Goal: Information Seeking & Learning: Learn about a topic

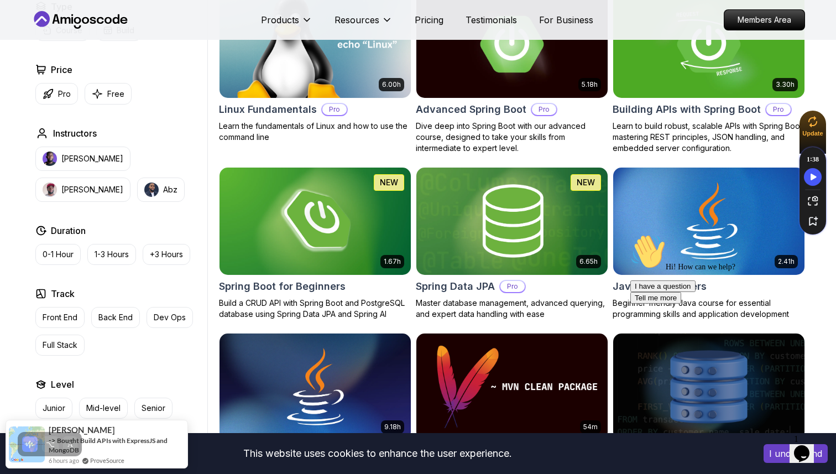
scroll to position [356, 0]
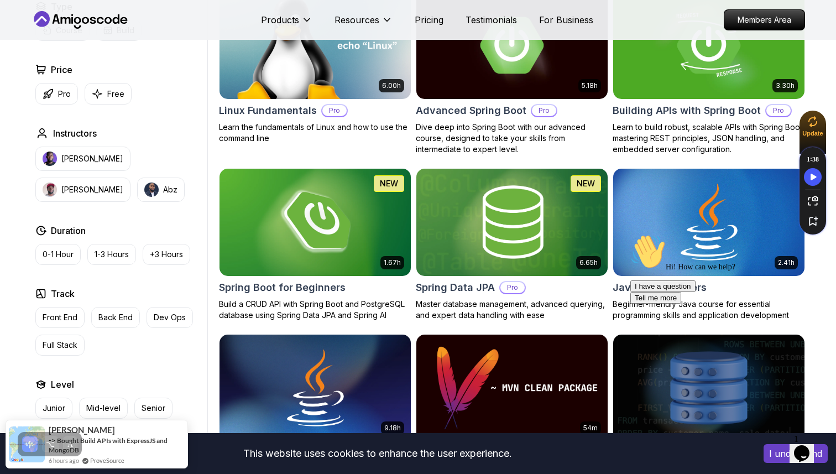
click at [631, 234] on icon "Chat attention grabber" at bounding box center [631, 234] width 0 height 0
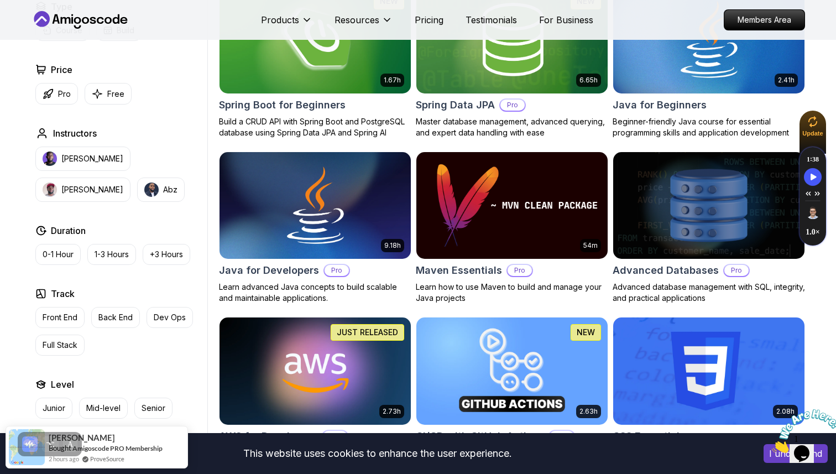
scroll to position [543, 0]
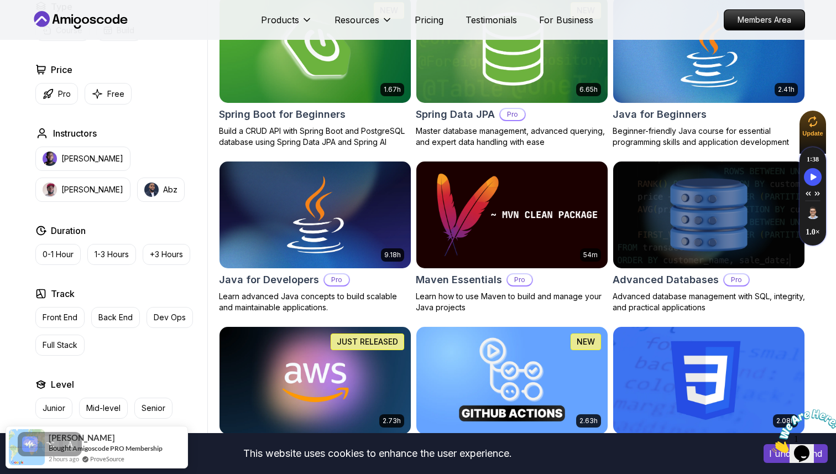
scroll to position [531, 0]
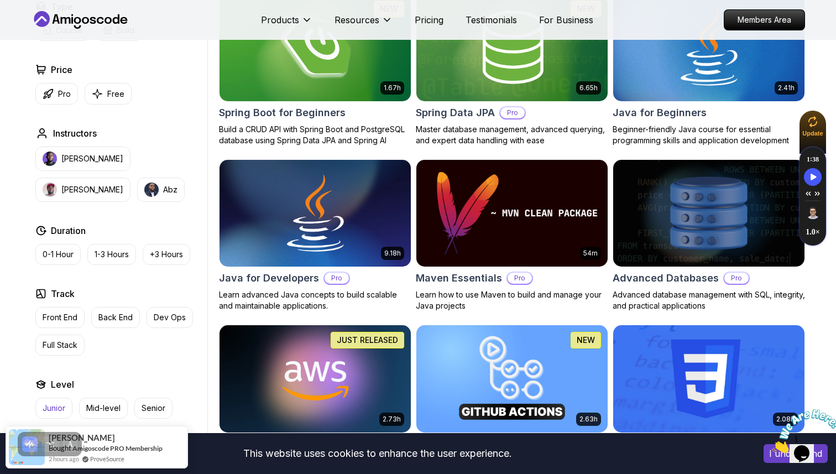
click at [51, 404] on p "Junior" at bounding box center [54, 408] width 23 height 11
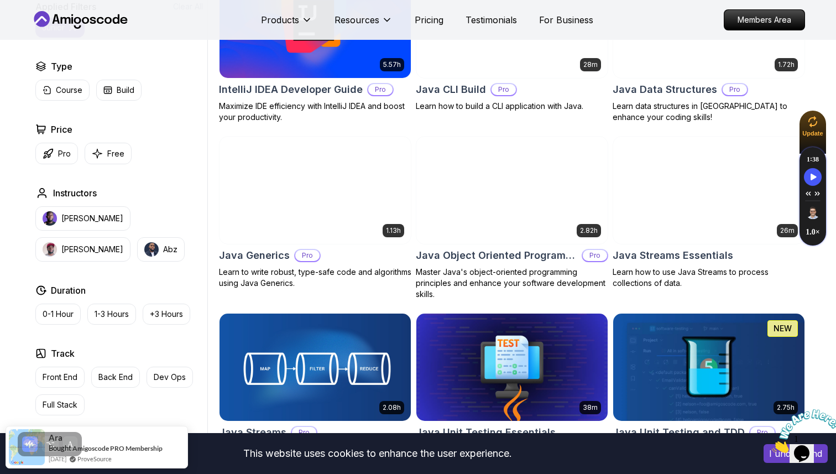
scroll to position [907, 0]
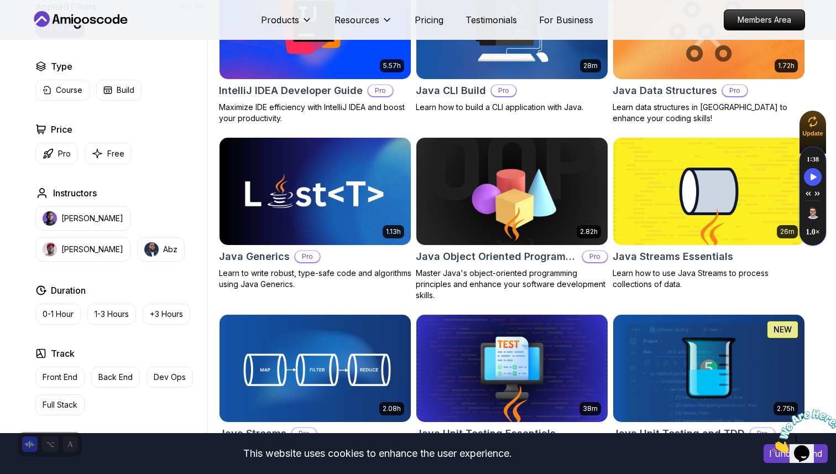
click at [496, 255] on h2 "Java Object Oriented Programming" at bounding box center [497, 256] width 162 height 15
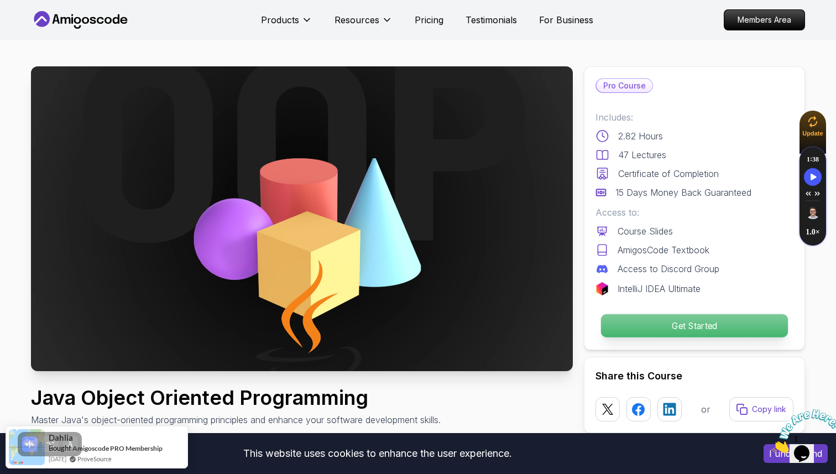
click at [615, 329] on p "Get Started" at bounding box center [694, 325] width 187 height 23
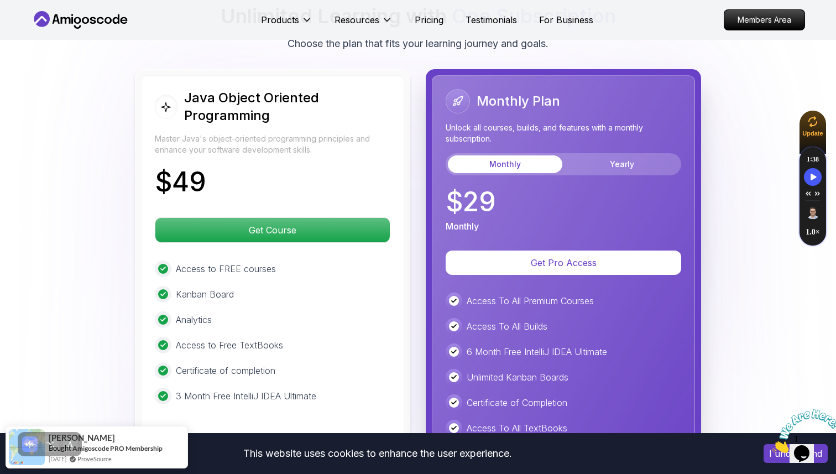
scroll to position [2140, 0]
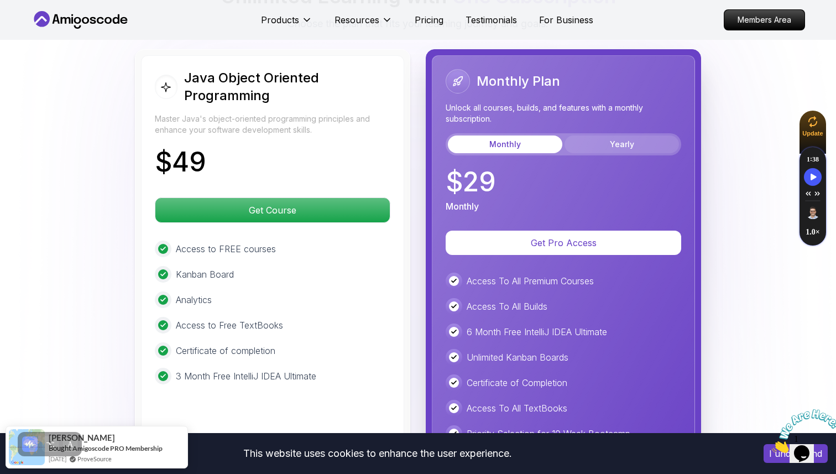
click at [615, 136] on button "Yearly" at bounding box center [622, 145] width 114 height 18
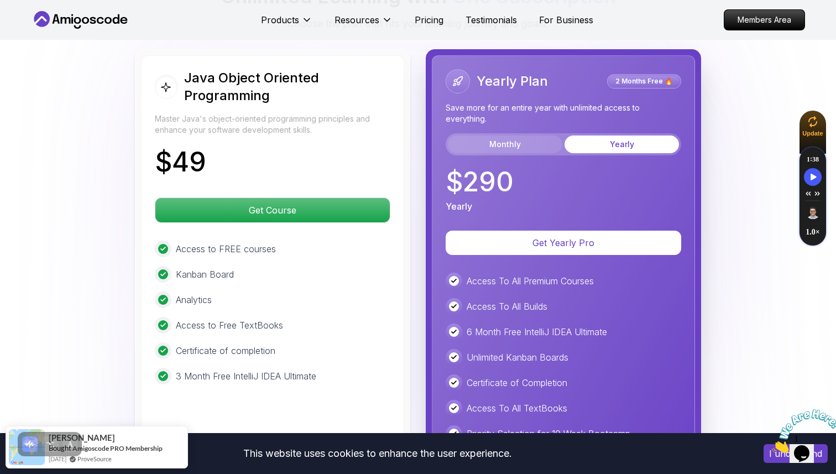
click at [513, 136] on button "Monthly" at bounding box center [505, 145] width 114 height 18
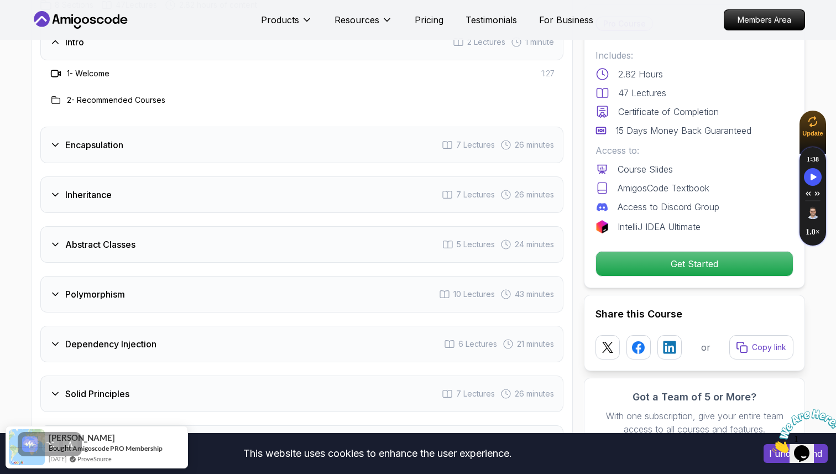
scroll to position [1449, 0]
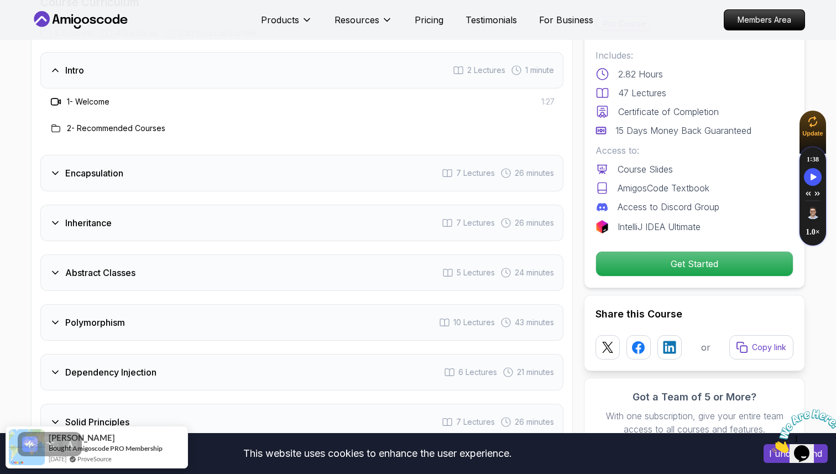
click at [97, 166] on h3 "Encapsulation" at bounding box center [94, 172] width 58 height 13
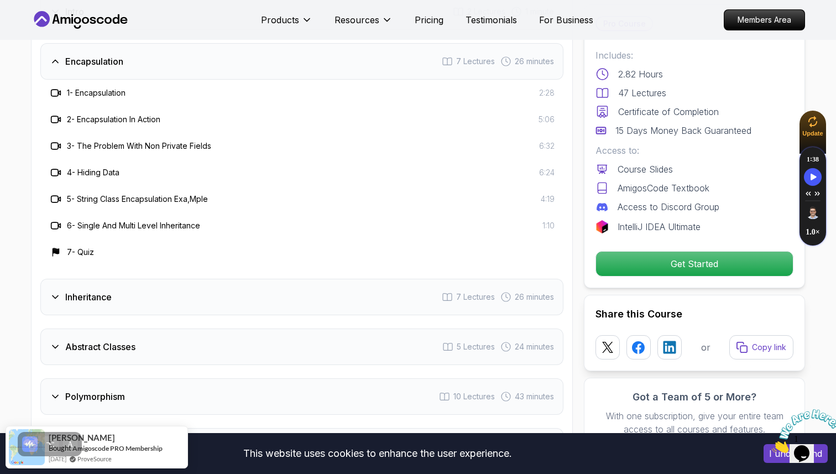
scroll to position [1511, 0]
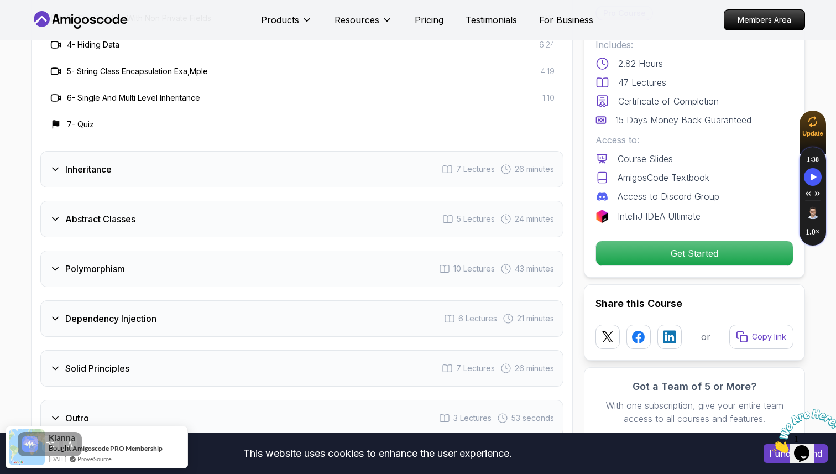
click at [134, 151] on div "Inheritance 7 Lectures 26 minutes" at bounding box center [301, 169] width 523 height 37
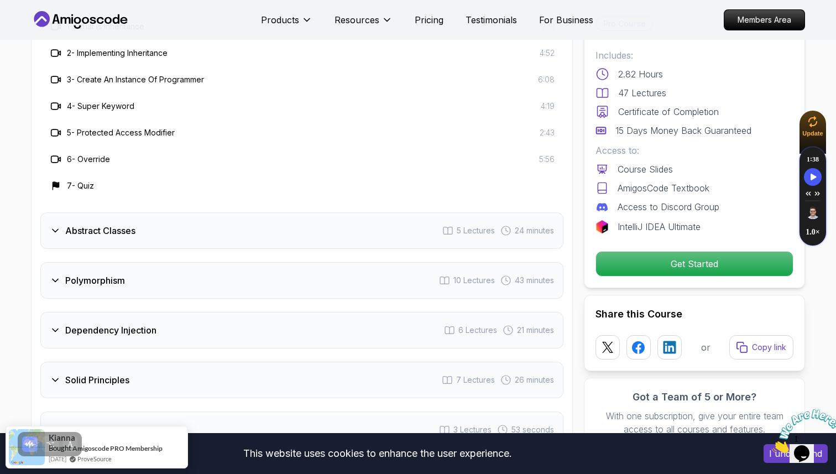
scroll to position [1628, 0]
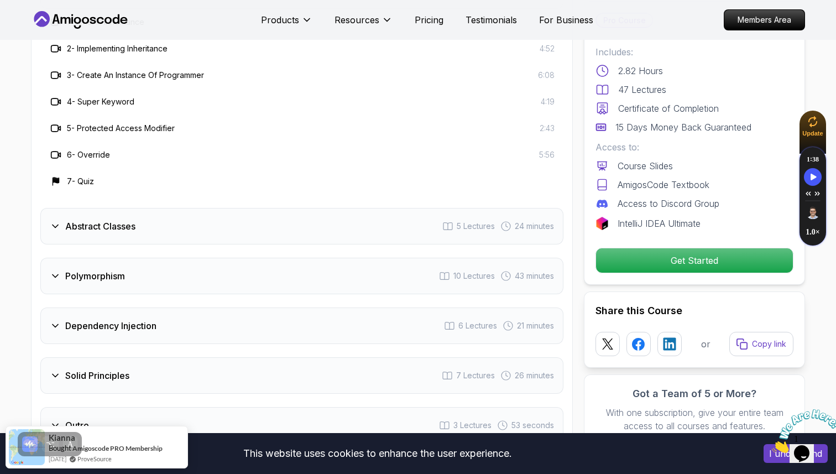
click at [127, 208] on div "Abstract Classes 5 Lectures 24 minutes" at bounding box center [301, 226] width 523 height 37
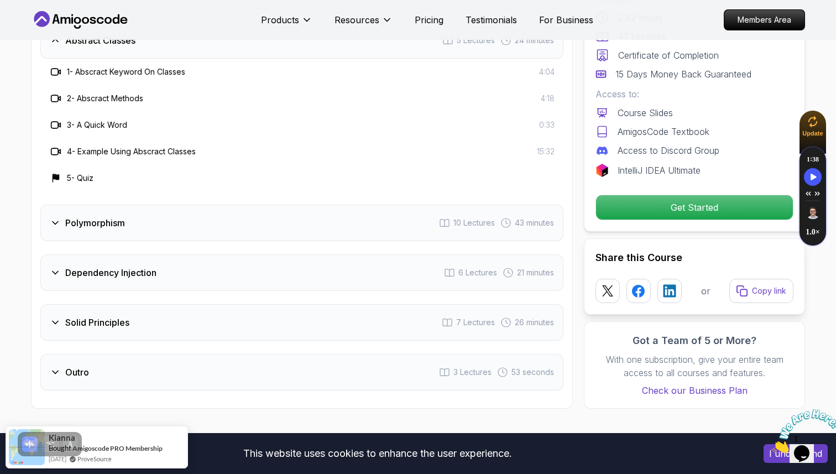
scroll to position [1647, 0]
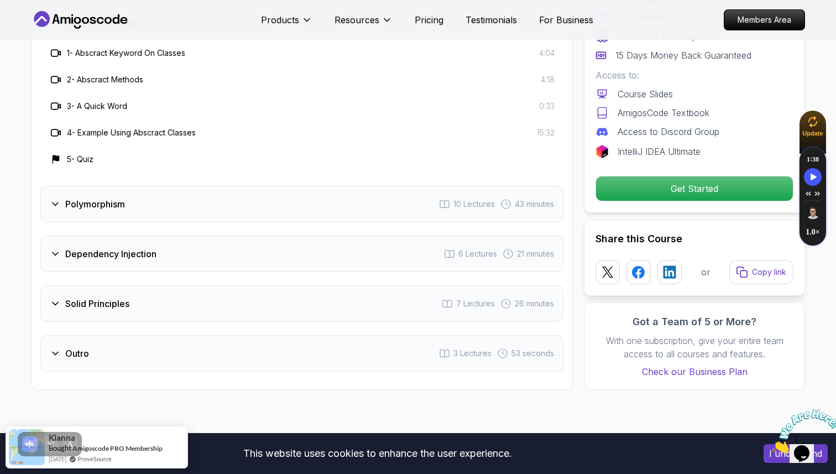
click at [140, 186] on div "Polymorphism 10 Lectures 43 minutes" at bounding box center [301, 204] width 523 height 37
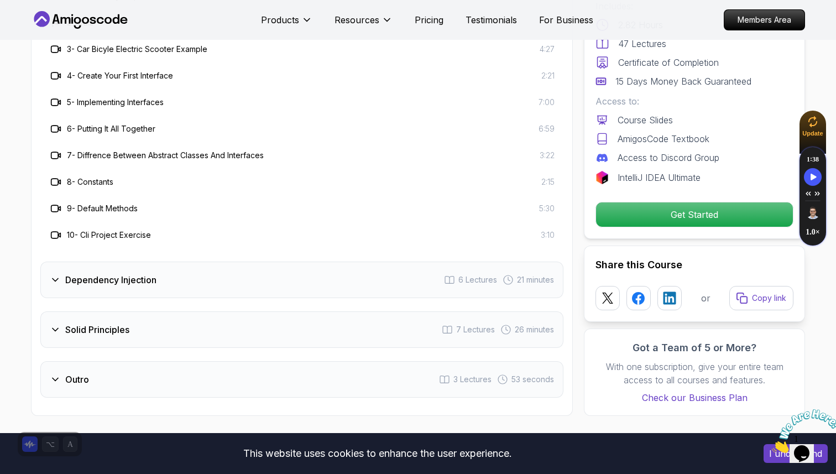
click at [141, 262] on div "Dependency Injection 6 Lectures 21 minutes" at bounding box center [301, 280] width 523 height 37
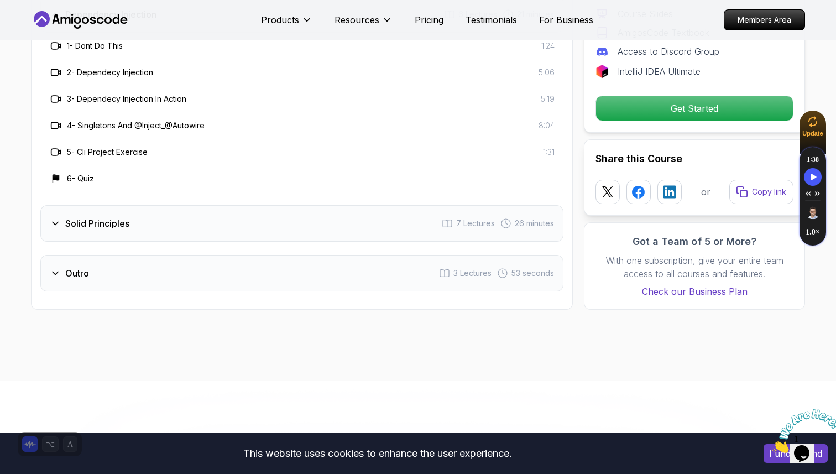
scroll to position [1768, 0]
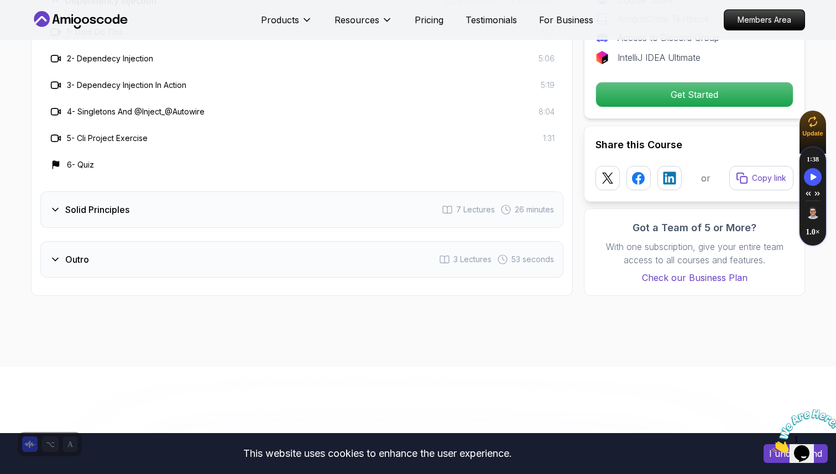
click at [138, 191] on div "Solid Principles 7 Lectures 26 minutes" at bounding box center [301, 209] width 523 height 37
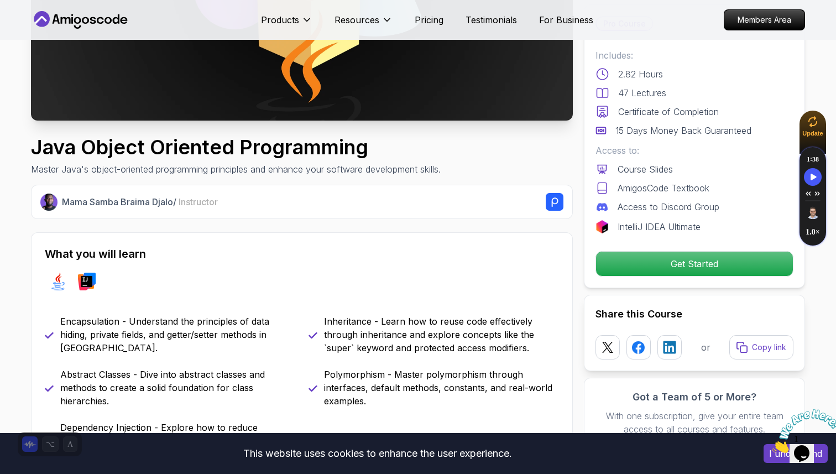
scroll to position [0, 0]
